Goal: Entertainment & Leisure: Consume media (video, audio)

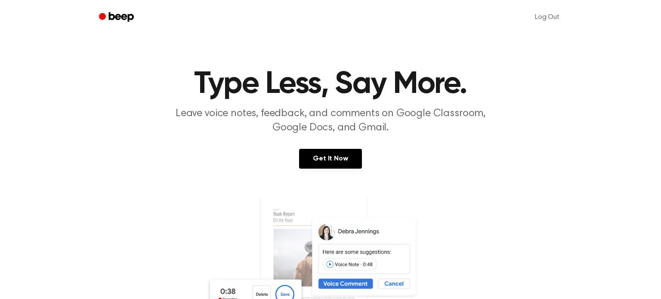
click at [367, 163] on div "Get It Now" at bounding box center [330, 167] width 641 height 37
click at [351, 161] on link "Get It Now" at bounding box center [330, 159] width 62 height 20
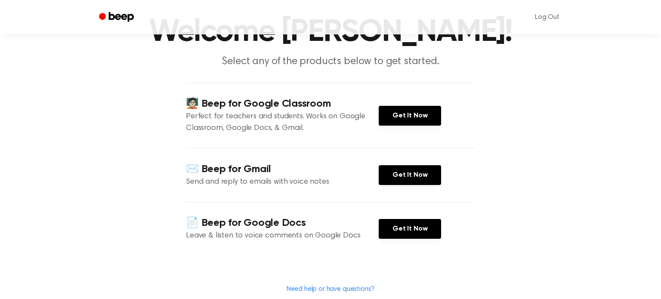
scroll to position [51, 0]
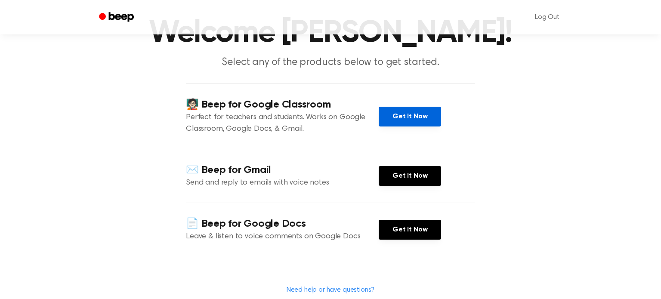
click at [412, 118] on link "Get It Now" at bounding box center [410, 117] width 62 height 20
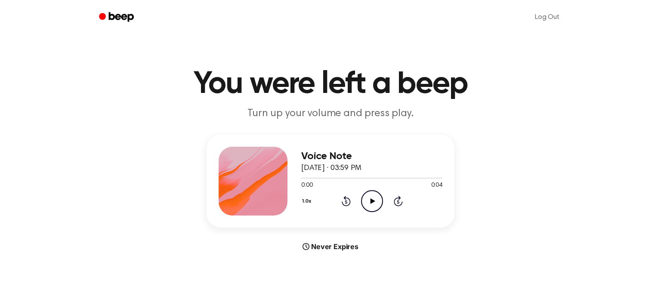
click at [380, 202] on icon "Play Audio" at bounding box center [372, 201] width 22 height 22
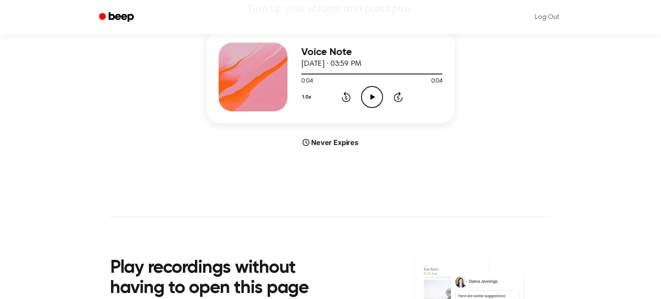
scroll to position [102, 0]
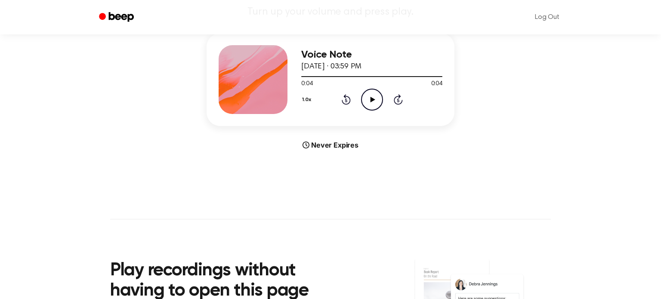
click at [147, 127] on div "Voice Note September 1, 2025 · 03:59 PM 0:04 0:04 Your browser does not support…" at bounding box center [330, 91] width 641 height 117
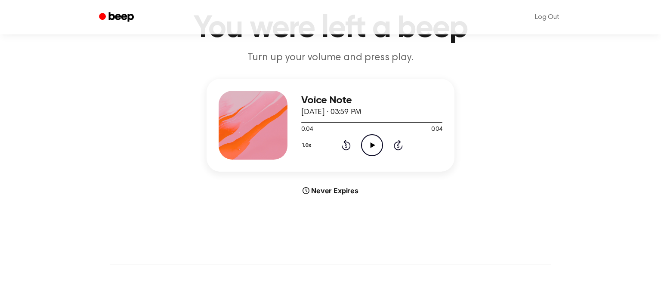
scroll to position [0, 0]
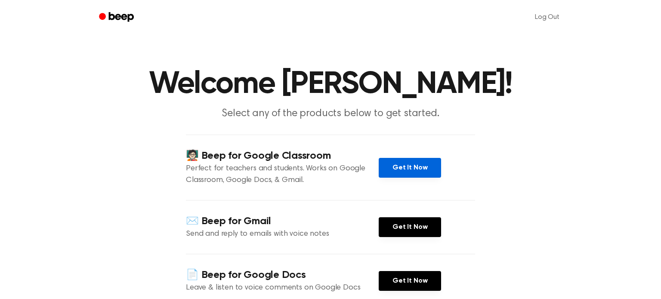
click at [422, 175] on link "Get It Now" at bounding box center [410, 168] width 62 height 20
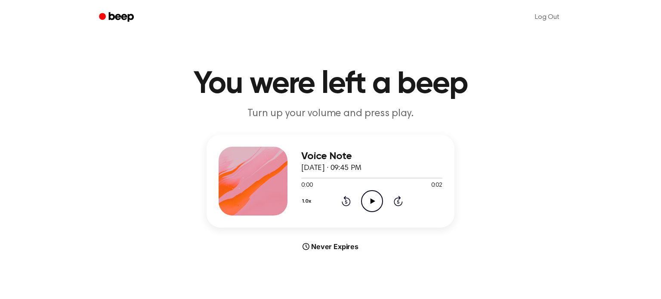
click at [373, 208] on icon "Play Audio" at bounding box center [372, 201] width 22 height 22
click at [397, 240] on div "Voice Note June 28, 2024 · 09:45 PM 0:02 0:02 Your browser does not support the…" at bounding box center [330, 193] width 641 height 117
click at [376, 196] on icon "Play Audio" at bounding box center [372, 201] width 22 height 22
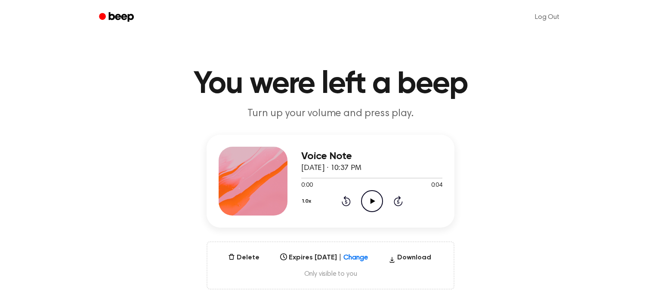
click at [376, 203] on icon "Play Audio" at bounding box center [372, 201] width 22 height 22
click at [372, 200] on icon at bounding box center [372, 202] width 5 height 6
click at [372, 198] on icon "Play Audio" at bounding box center [372, 201] width 22 height 22
